Goal: Share content

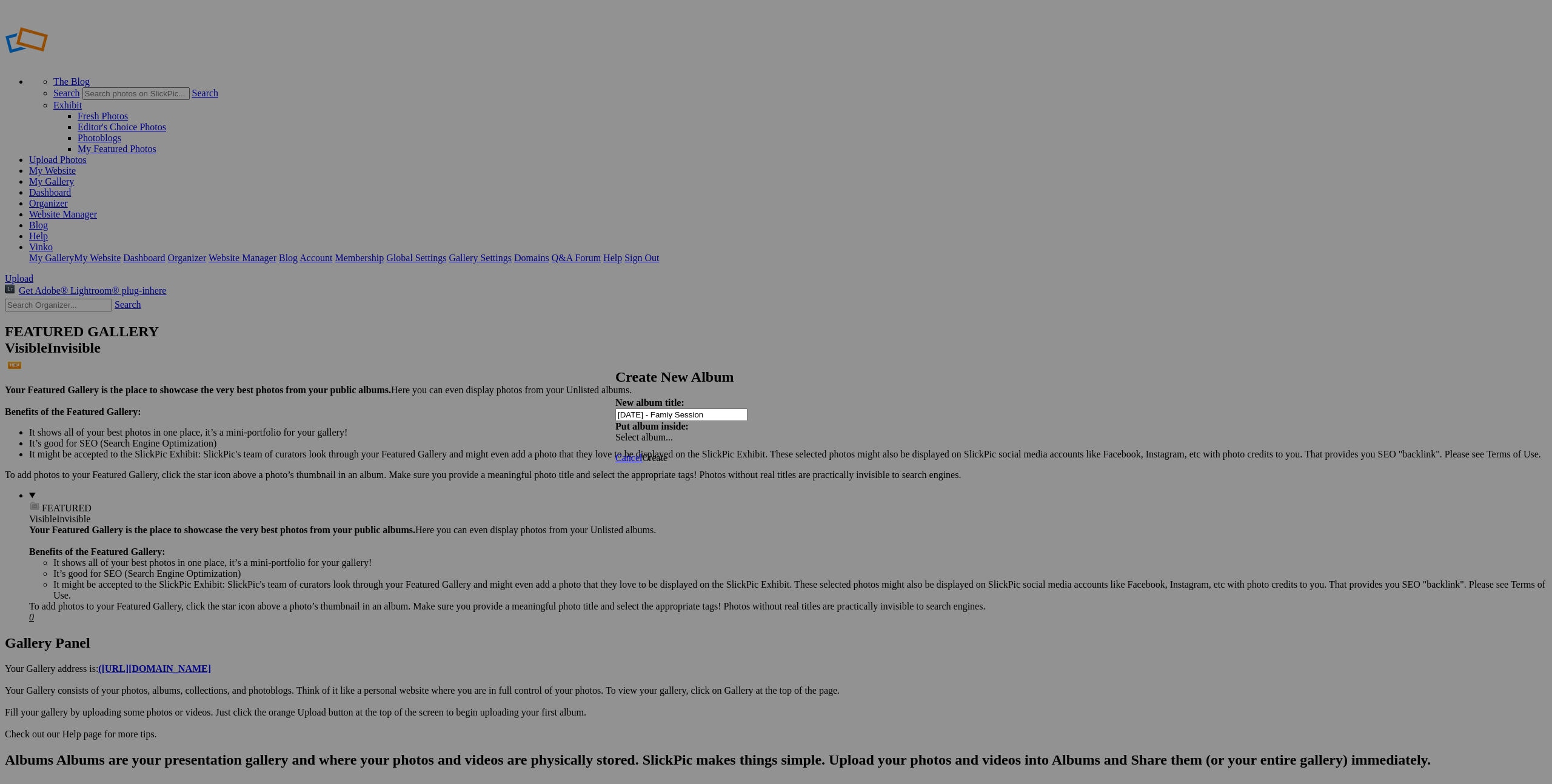
type input "[DATE] - Famiy Session"
drag, startPoint x: 746, startPoint y: 128, endPoint x: 745, endPoint y: 135, distance: 7.1
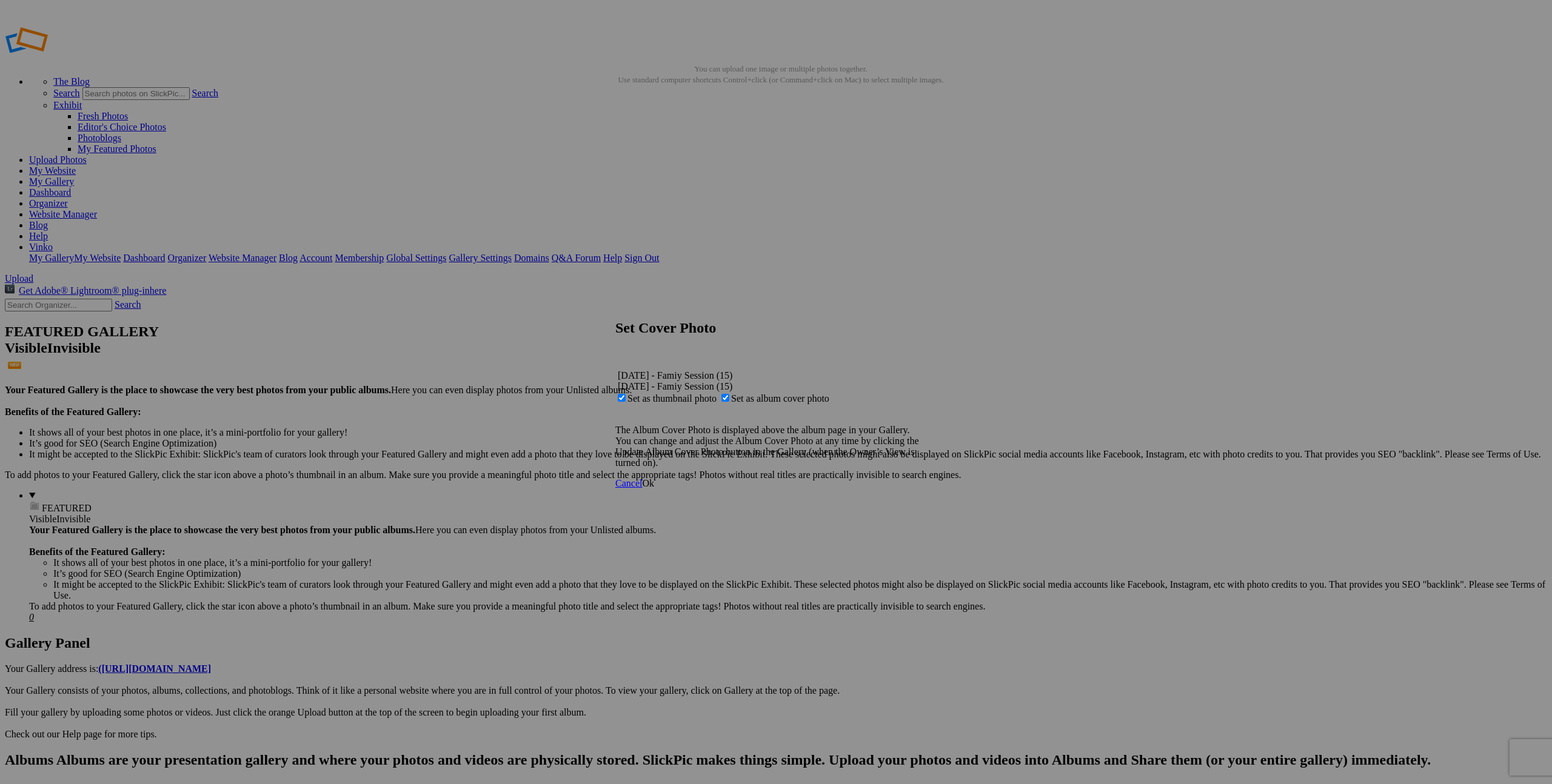
click at [654, 489] on span "Ok" at bounding box center [648, 483] width 12 height 10
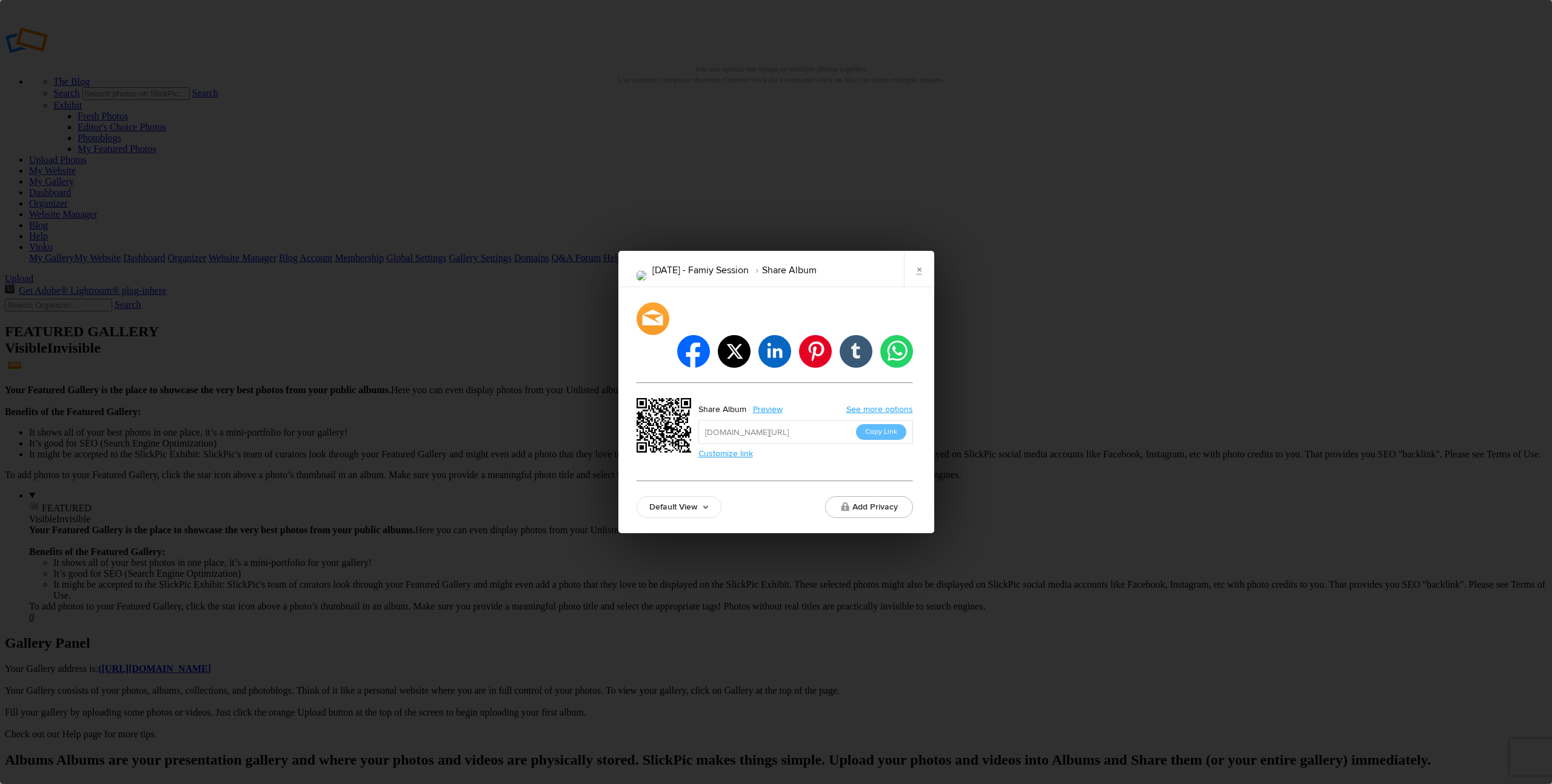
drag, startPoint x: 900, startPoint y: 411, endPoint x: 910, endPoint y: 414, distance: 10.4
click at [900, 424] on button "Copy Link" at bounding box center [881, 432] width 51 height 16
